Goal: Task Accomplishment & Management: Use online tool/utility

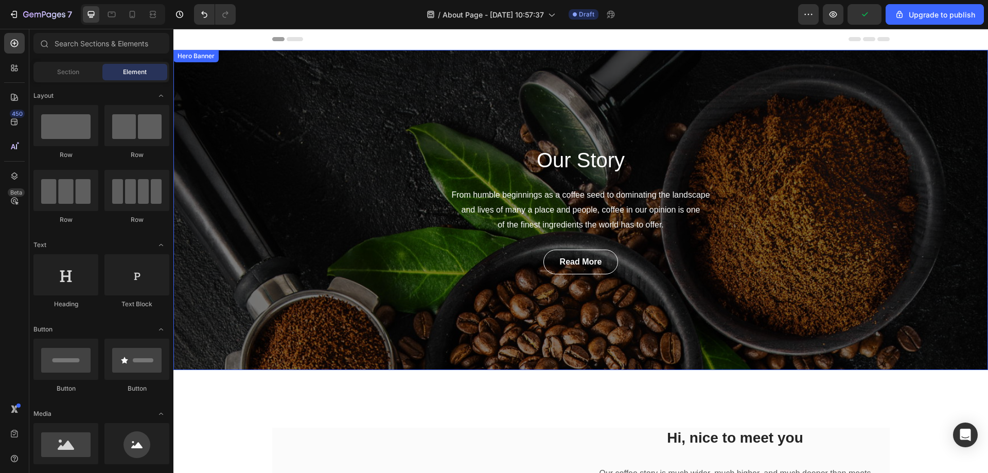
click at [341, 145] on div "Our Story Heading From humble beginnings as a coffee seed to dominating the lan…" at bounding box center [580, 210] width 814 height 320
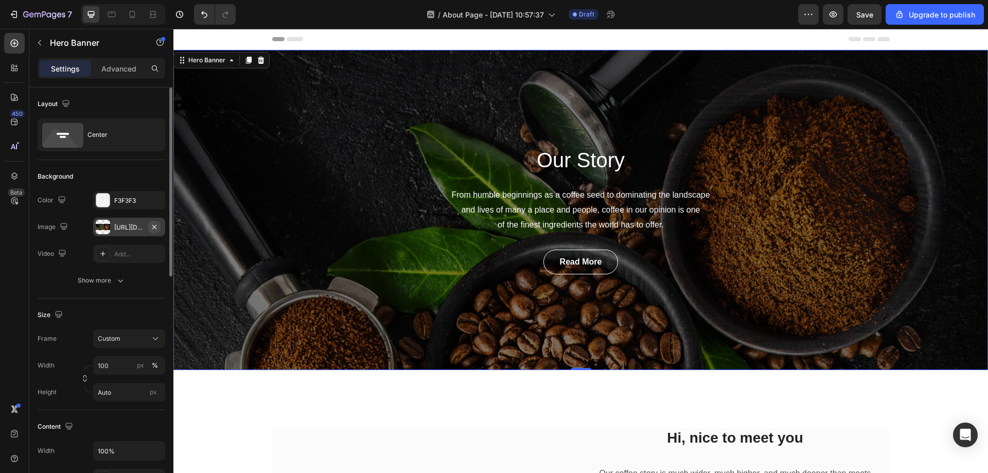
click at [158, 224] on icon "button" at bounding box center [154, 227] width 8 height 8
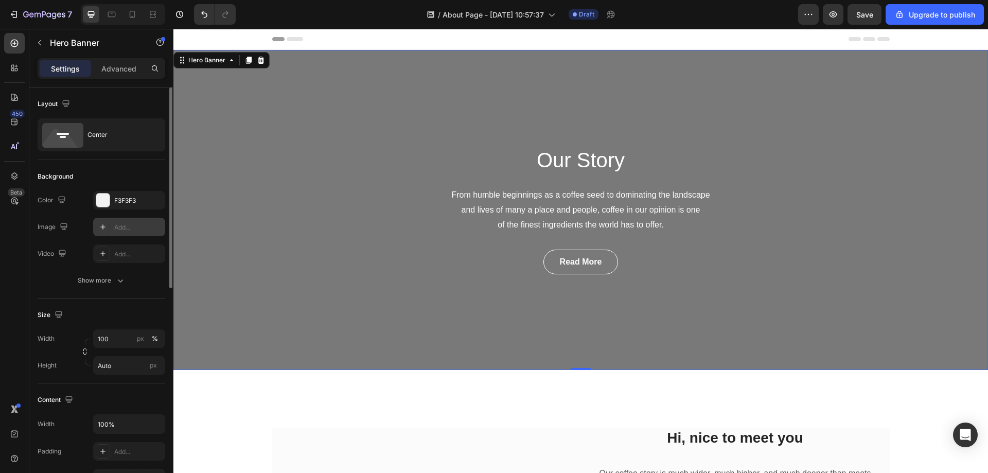
click at [129, 234] on div "Add..." at bounding box center [129, 227] width 72 height 19
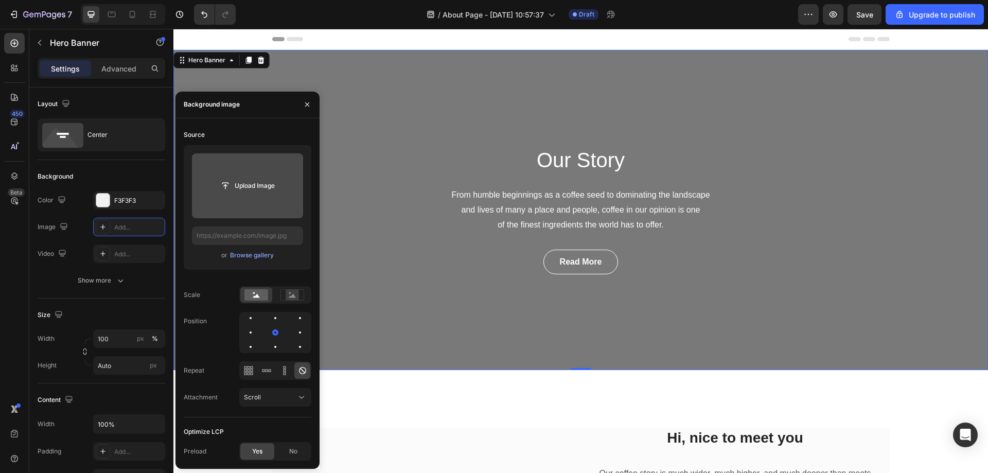
click at [256, 187] on input "file" at bounding box center [247, 185] width 71 height 17
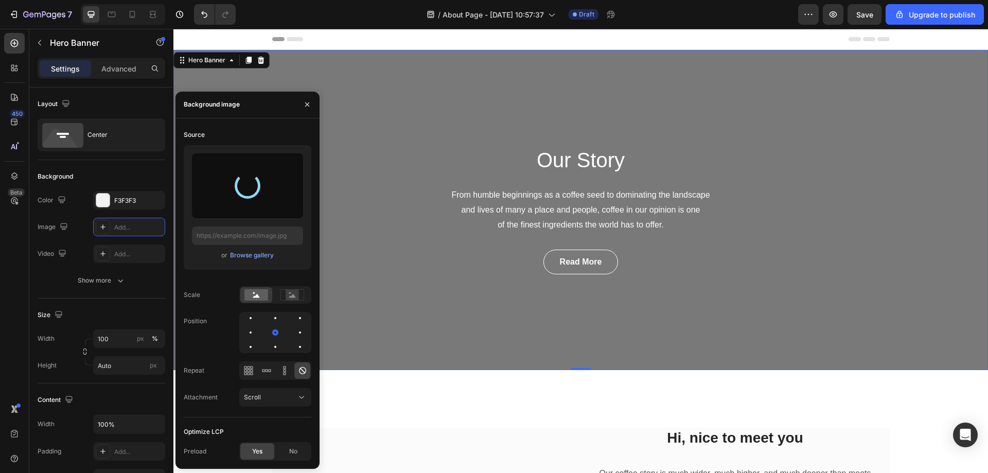
type input "[URL][DOMAIN_NAME]"
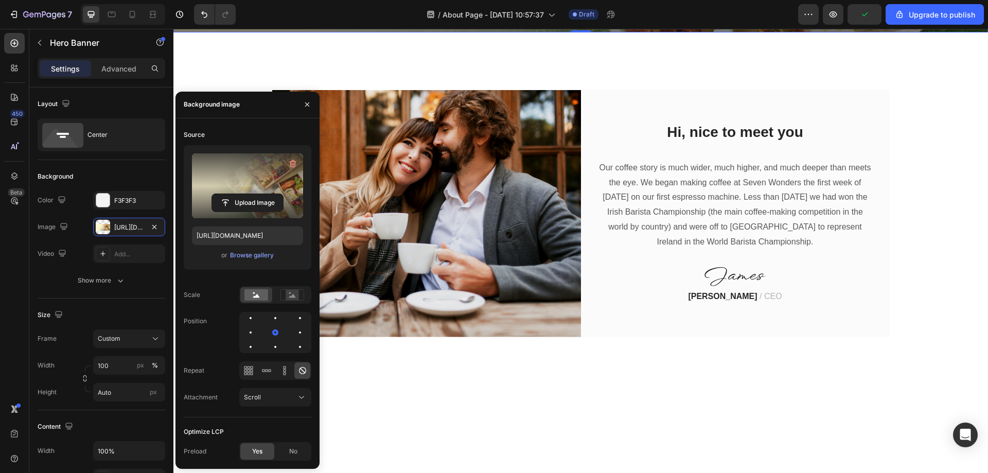
scroll to position [360, 0]
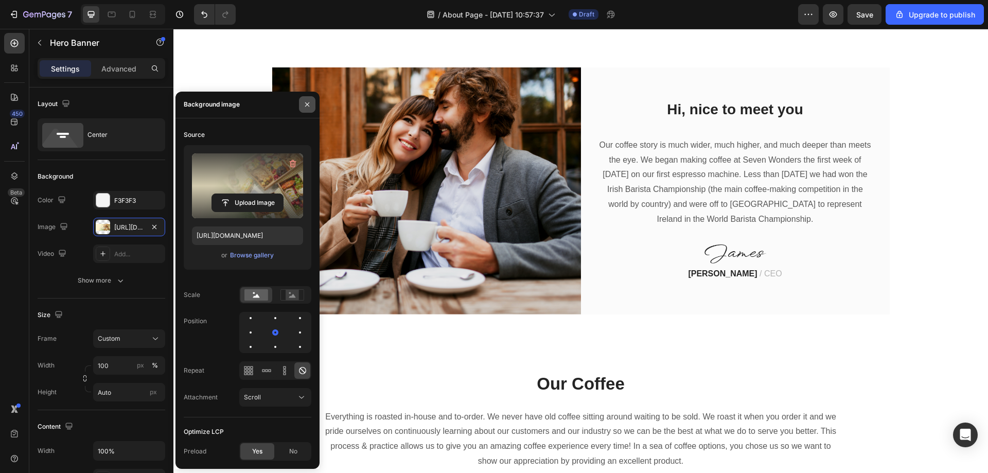
click at [305, 107] on icon "button" at bounding box center [307, 104] width 8 height 8
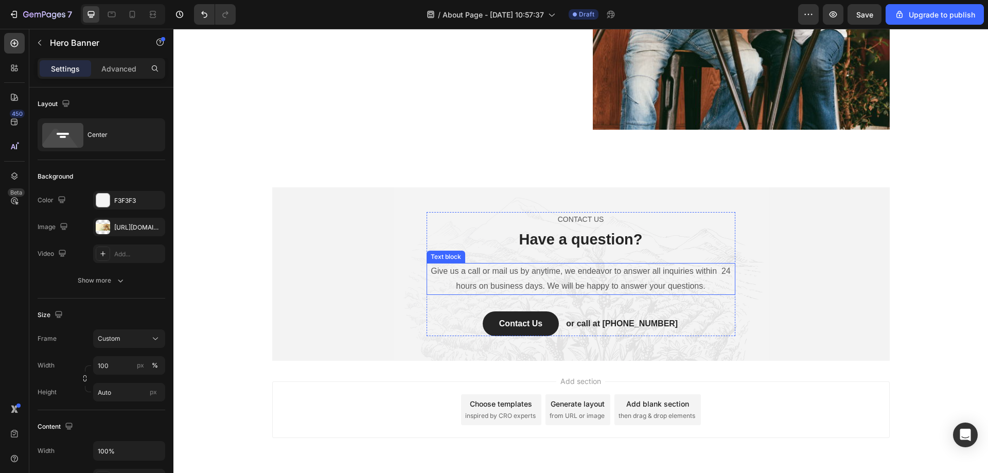
scroll to position [1851, 0]
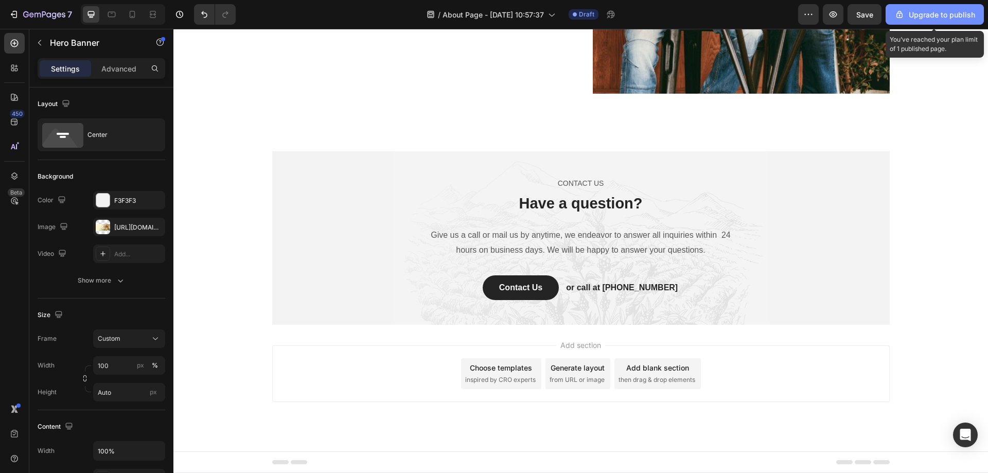
click at [928, 16] on div "Upgrade to publish" at bounding box center [934, 14] width 81 height 11
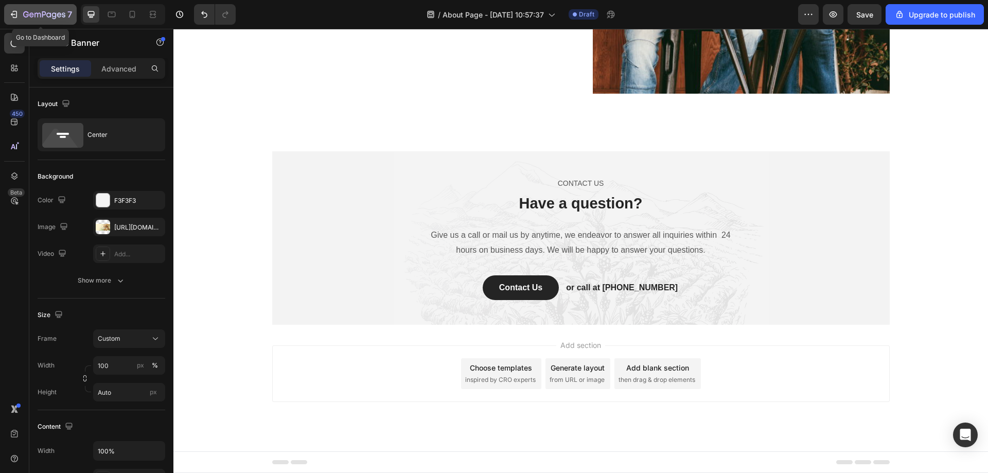
click at [16, 20] on div "7" at bounding box center [40, 14] width 63 height 12
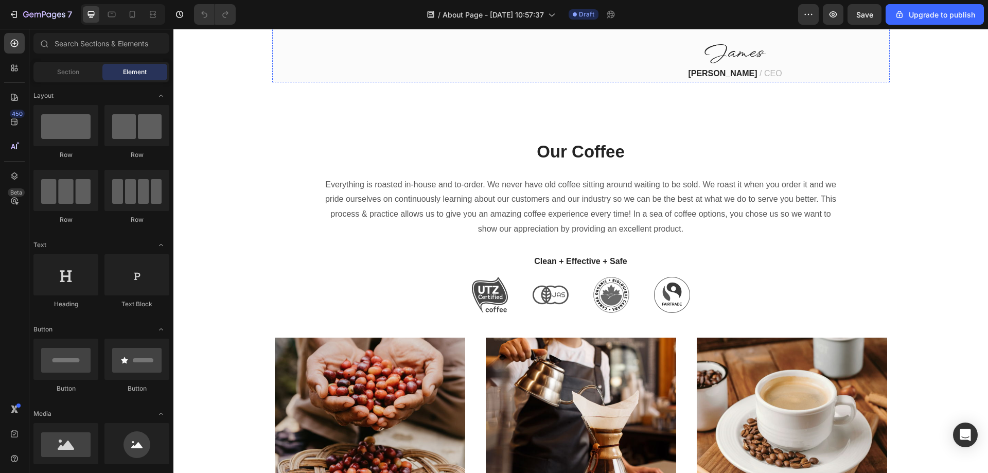
scroll to position [360, 0]
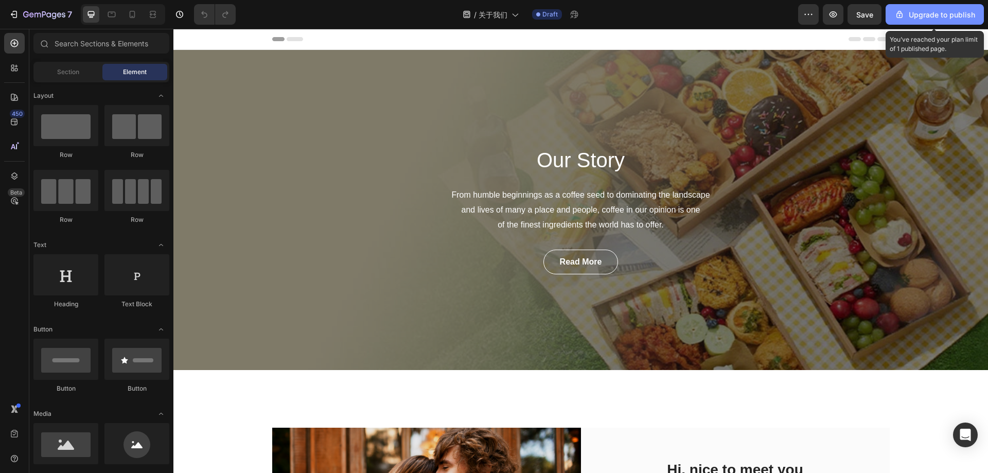
click at [909, 15] on div "Upgrade to publish" at bounding box center [934, 14] width 81 height 11
